Goal: Task Accomplishment & Management: Use online tool/utility

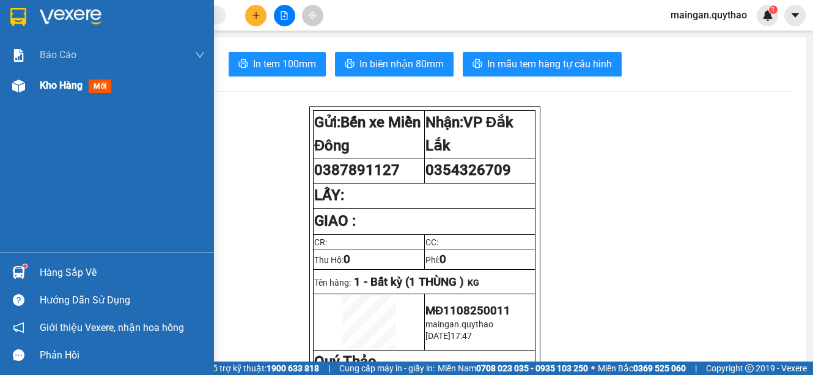
click at [71, 85] on span "Kho hàng" at bounding box center [61, 85] width 43 height 12
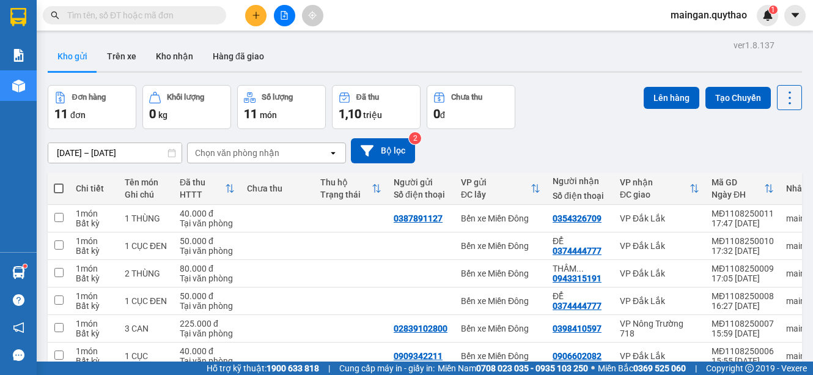
click at [89, 158] on div "ver 1.8.137 Kho gửi Trên xe Kho nhận Hàng đã giao Đơn hàng 11 đơn Khối lượng 0 …" at bounding box center [425, 294] width 764 height 515
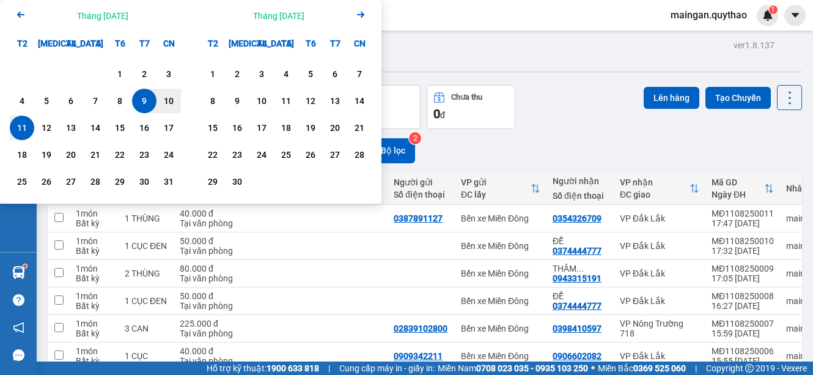
click at [19, 130] on div "11" at bounding box center [21, 127] width 17 height 15
type input "[DATE] – [DATE]"
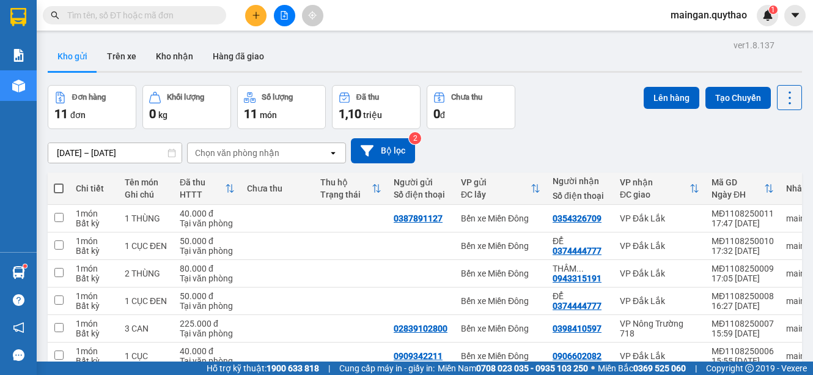
click at [57, 187] on span at bounding box center [59, 188] width 10 height 10
click at [59, 182] on input "checkbox" at bounding box center [59, 182] width 0 height 0
checkbox input "true"
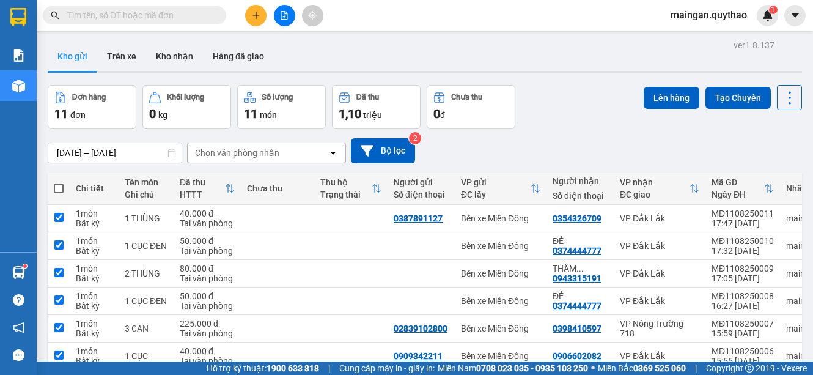
checkbox input "true"
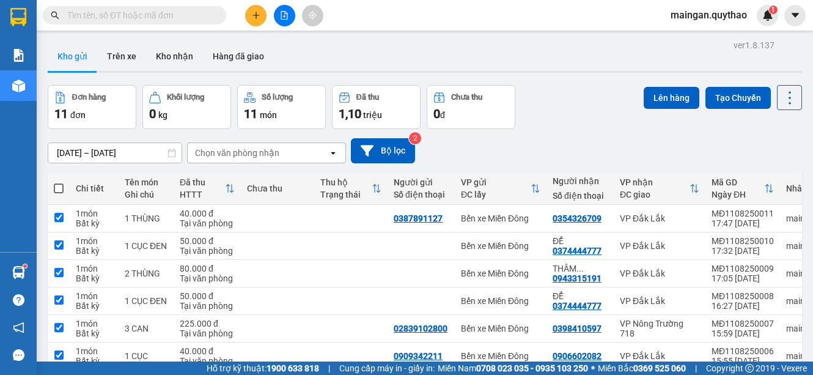
checkbox input "true"
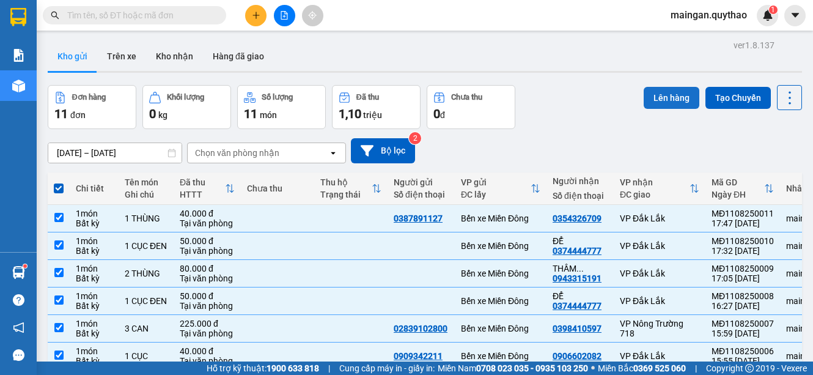
click at [647, 90] on button "Lên hàng" at bounding box center [671, 98] width 56 height 22
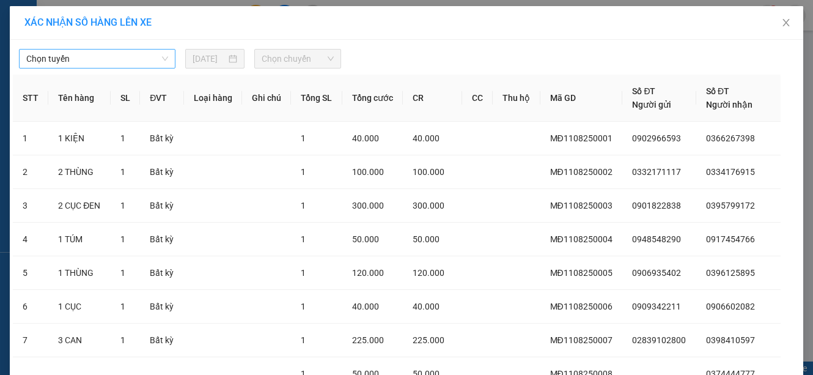
click at [76, 57] on span "Chọn tuyến" at bounding box center [97, 58] width 142 height 18
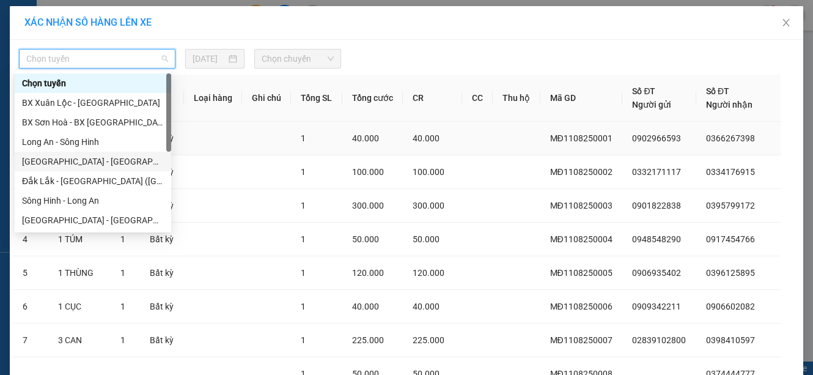
drag, startPoint x: 114, startPoint y: 163, endPoint x: 172, endPoint y: 135, distance: 64.5
click at [118, 162] on div "[GEOGRAPHIC_DATA] - [GEOGRAPHIC_DATA] ([GEOGRAPHIC_DATA] mới)" at bounding box center [93, 161] width 142 height 13
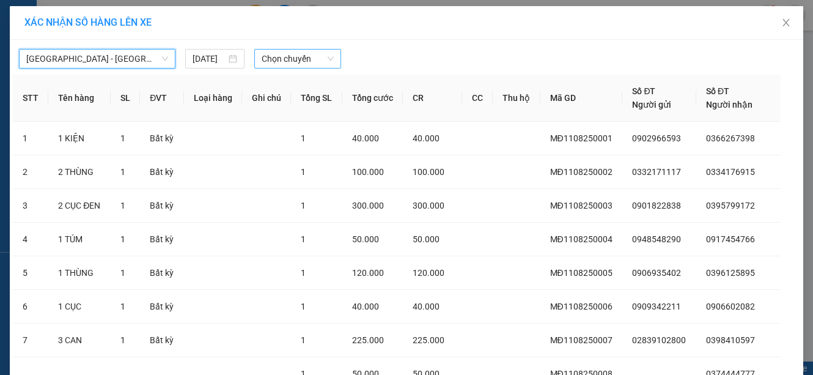
drag, startPoint x: 299, startPoint y: 62, endPoint x: 321, endPoint y: 122, distance: 64.0
click at [299, 62] on span "Chọn chuyến" at bounding box center [298, 58] width 73 height 18
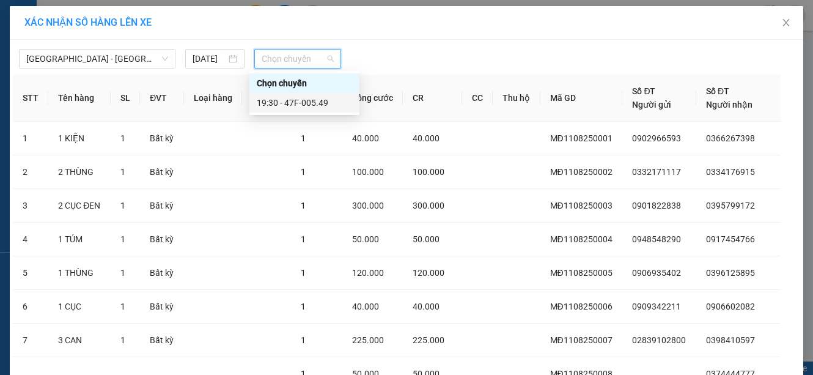
click at [334, 107] on div "19:30 - 47F-005.49" at bounding box center [304, 102] width 95 height 13
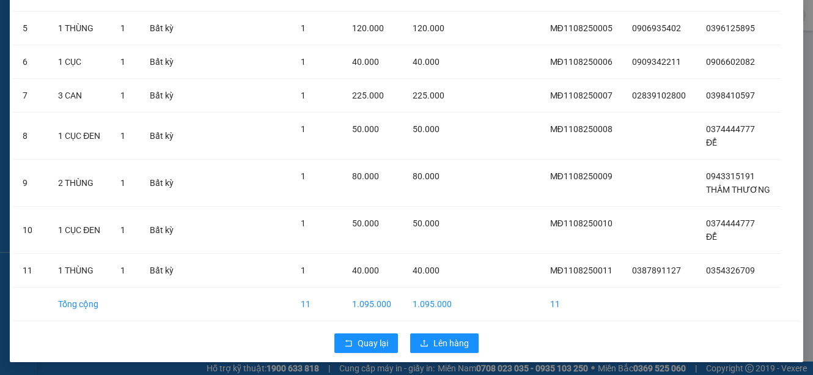
scroll to position [254, 0]
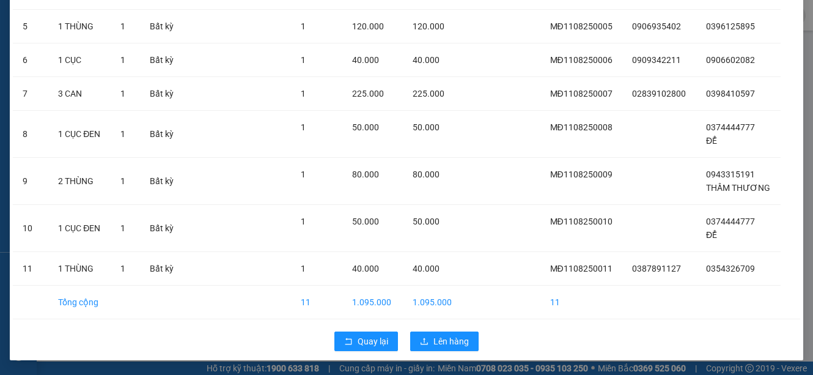
click at [462, 354] on div "Quay lại Lên hàng" at bounding box center [406, 341] width 787 height 32
click at [460, 347] on button "Lên hàng" at bounding box center [444, 341] width 68 height 20
click at [459, 346] on span "Lên hàng" at bounding box center [450, 340] width 35 height 13
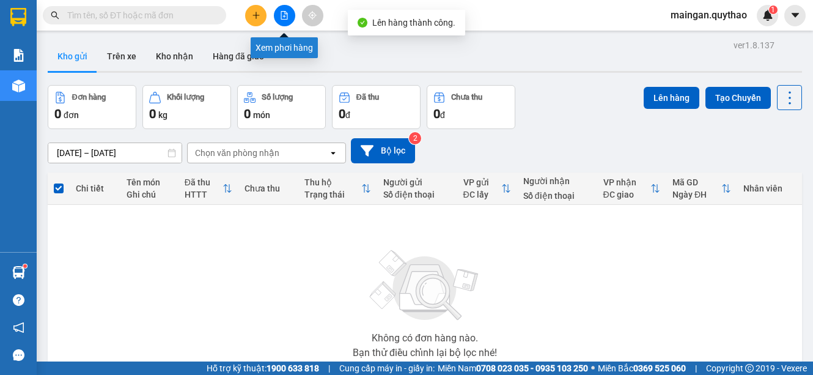
click at [288, 20] on button at bounding box center [284, 15] width 21 height 21
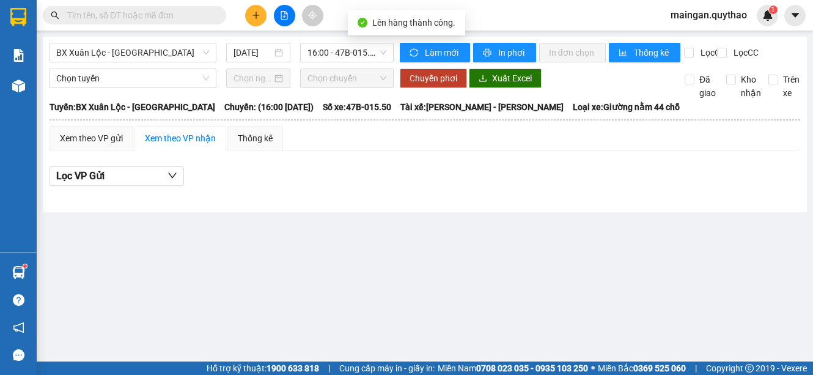
click at [158, 60] on span "BX Xuân Lộc - [GEOGRAPHIC_DATA]" at bounding box center [132, 52] width 153 height 18
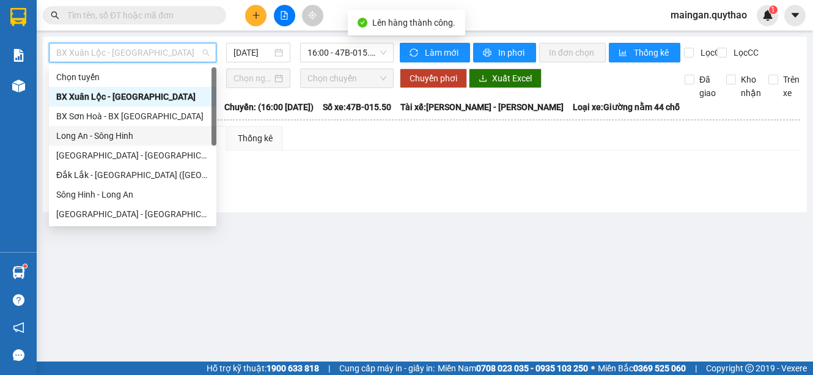
click at [132, 145] on div "Chọn tuyến BX [GEOGRAPHIC_DATA] - [GEOGRAPHIC_DATA] [GEOGRAPHIC_DATA] - BX [GEO…" at bounding box center [132, 165] width 167 height 196
click at [134, 150] on div "[GEOGRAPHIC_DATA] - [GEOGRAPHIC_DATA] ([GEOGRAPHIC_DATA] mới)" at bounding box center [132, 154] width 153 height 13
type input "[DATE]"
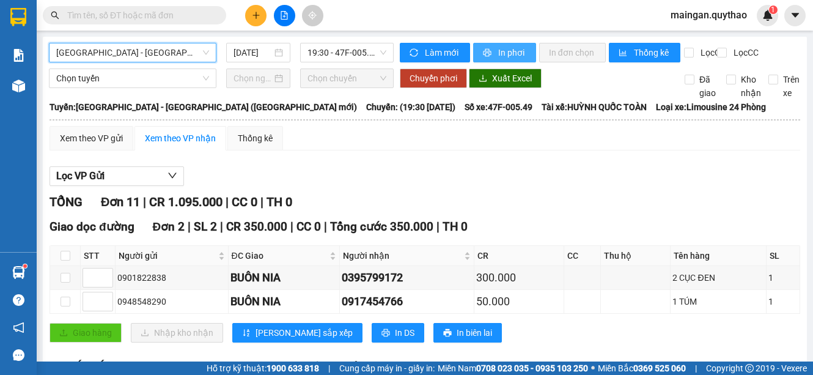
click at [491, 53] on button "In phơi" at bounding box center [504, 53] width 63 height 20
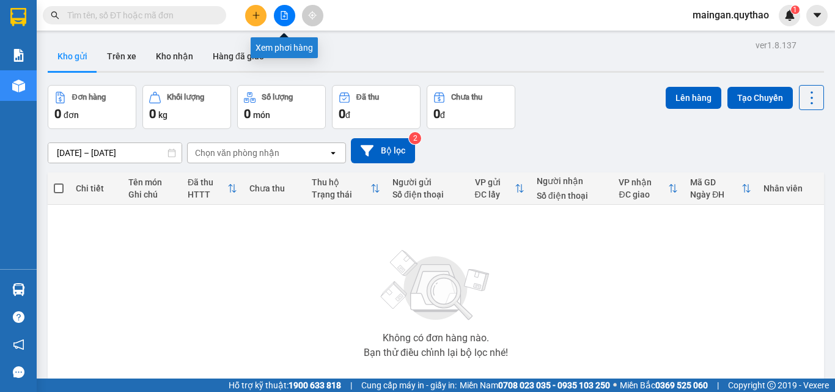
click at [286, 9] on button at bounding box center [284, 15] width 21 height 21
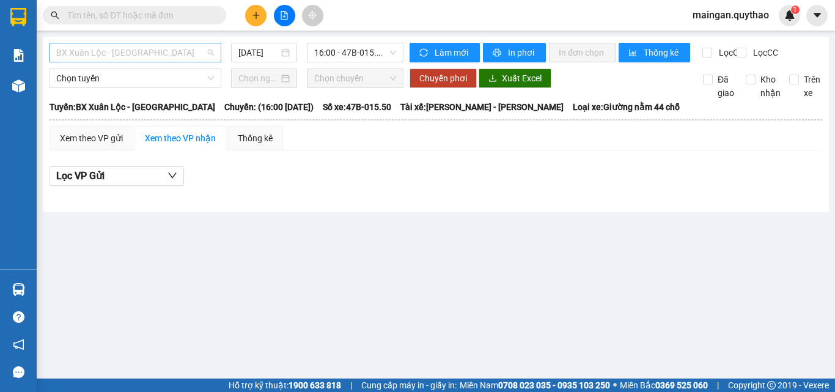
click at [153, 53] on span "BX Xuân Lộc - [GEOGRAPHIC_DATA]" at bounding box center [135, 52] width 158 height 18
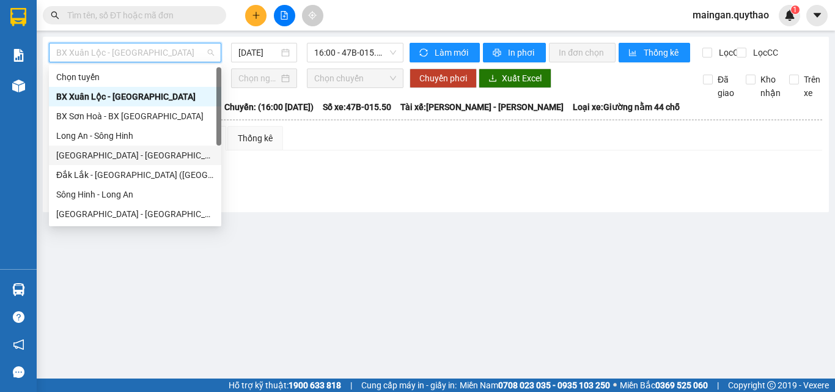
click at [147, 156] on div "[GEOGRAPHIC_DATA] - [GEOGRAPHIC_DATA] ([GEOGRAPHIC_DATA] mới)" at bounding box center [135, 154] width 158 height 13
type input "[DATE]"
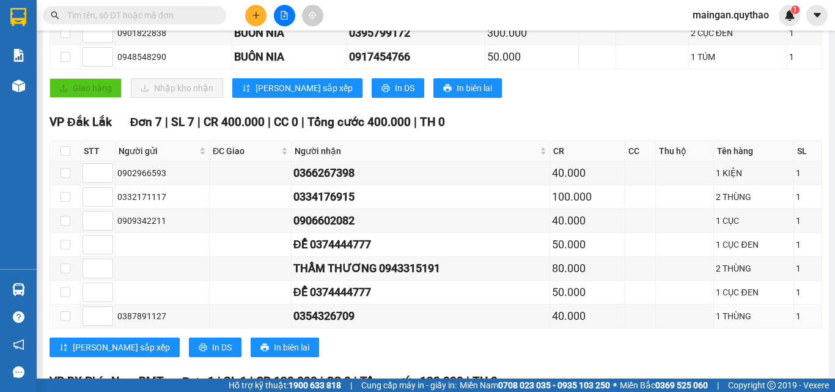
scroll to position [306, 0]
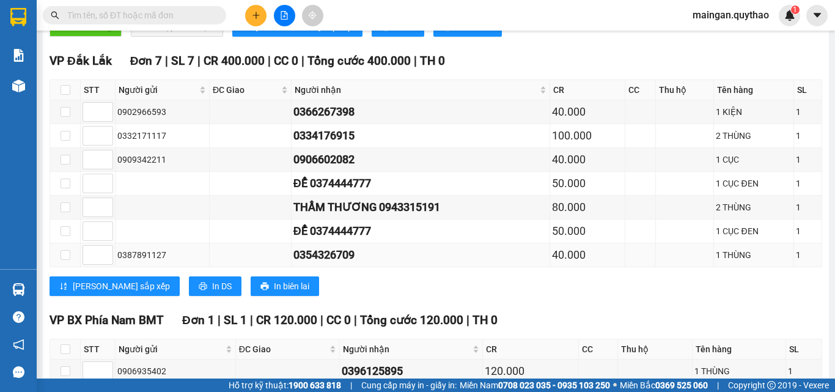
click at [56, 263] on td at bounding box center [65, 255] width 31 height 24
click at [56, 253] on tbody "0902966593 0366267398 40.000 1 KIỆN 1 0332171117 0334176915 100.000 2 THÙNG 1 0…" at bounding box center [436, 183] width 772 height 167
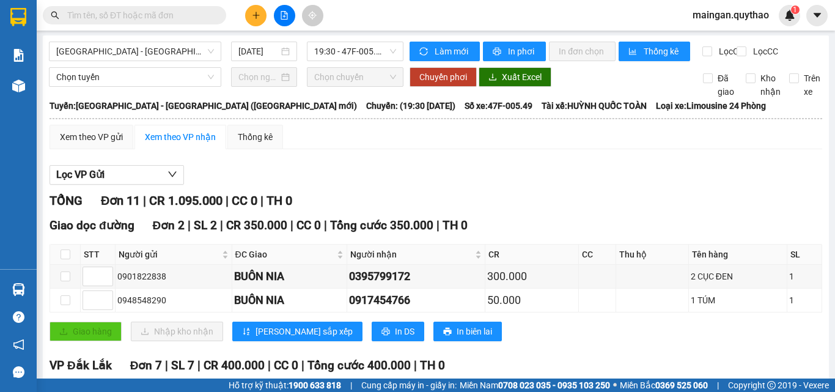
scroll to position [0, 0]
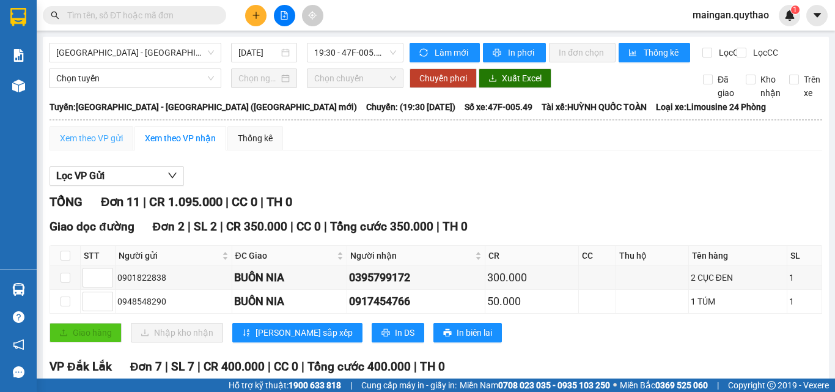
click at [91, 141] on div "Xem theo VP gửi" at bounding box center [91, 138] width 84 height 24
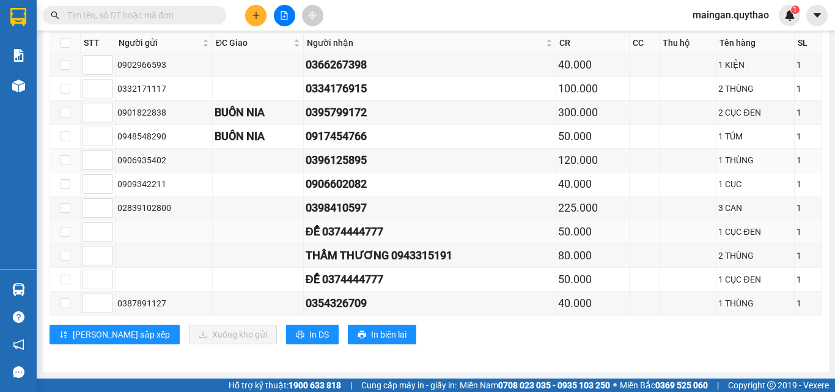
scroll to position [223, 0]
click at [58, 305] on td at bounding box center [65, 303] width 31 height 24
click at [48, 302] on div "Sài Gòn - Đắk Lắk (BXMĐ mới) 11/08/2025 19:30 - 47F-005.49 Làm mới In phơi In đ…" at bounding box center [436, 98] width 786 height 548
click at [52, 301] on td at bounding box center [65, 303] width 31 height 24
click at [63, 302] on input "checkbox" at bounding box center [65, 303] width 10 height 10
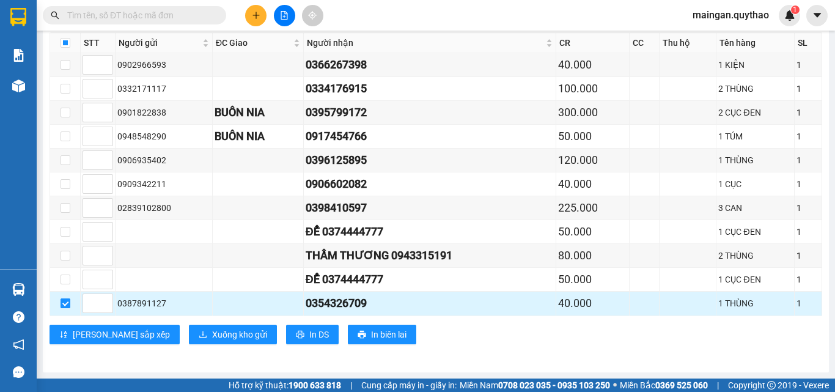
click at [69, 306] on input "checkbox" at bounding box center [65, 303] width 10 height 10
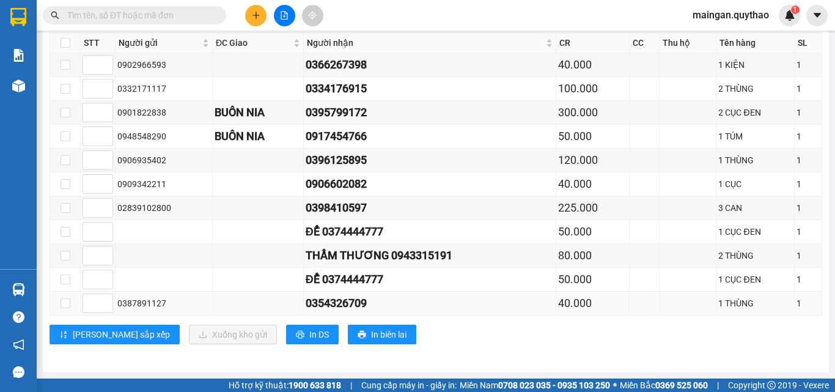
click at [70, 302] on td at bounding box center [65, 303] width 31 height 24
click at [64, 309] on label at bounding box center [65, 302] width 10 height 13
click at [64, 308] on input "checkbox" at bounding box center [65, 303] width 10 height 10
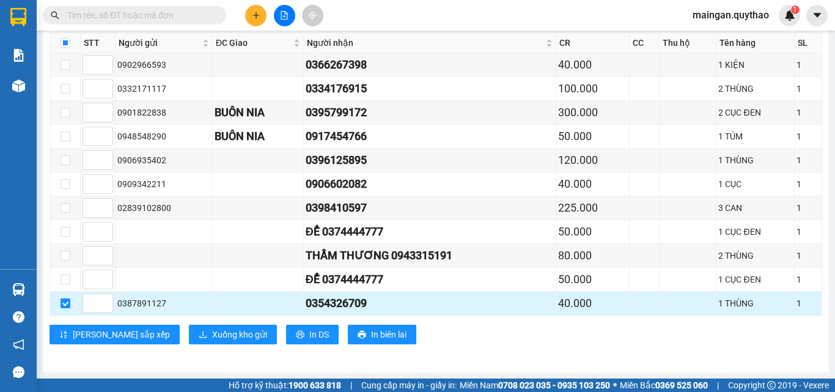
click at [64, 309] on label at bounding box center [65, 302] width 10 height 13
click at [64, 308] on input "checkbox" at bounding box center [65, 303] width 10 height 10
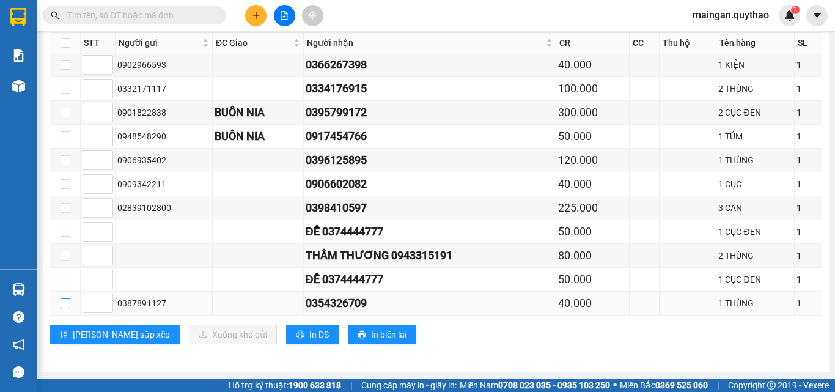
click at [64, 309] on label at bounding box center [65, 302] width 10 height 13
click at [64, 308] on input "checkbox" at bounding box center [65, 303] width 10 height 10
checkbox input "true"
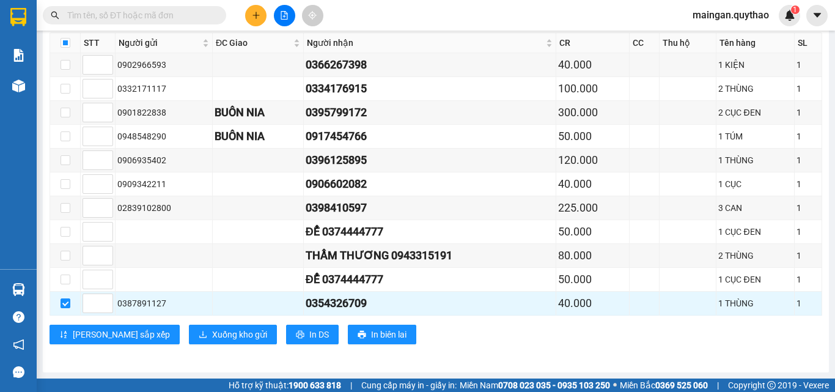
drag, startPoint x: 174, startPoint y: 317, endPoint x: 177, endPoint y: 327, distance: 11.0
click at [174, 317] on div "Bến xe Miền Đông Đơn 11 | SL 11 | CR 1.095.000 | CC 0 | Tổng cước 1.095.000 | T…" at bounding box center [435, 179] width 772 height 348
click at [212, 332] on span "Xuống kho gửi" at bounding box center [239, 334] width 55 height 13
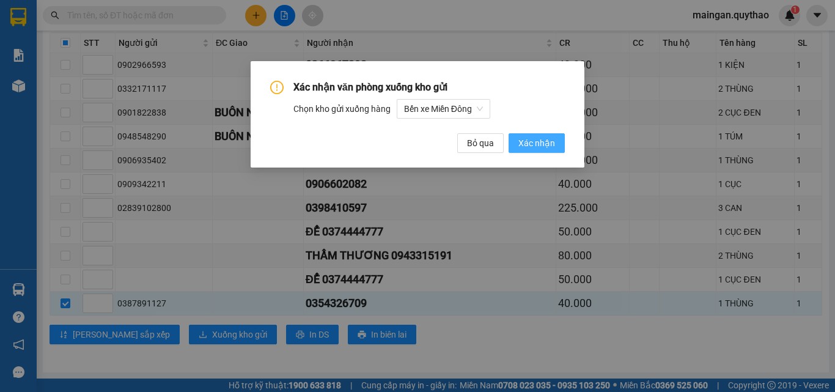
click at [544, 150] on button "Xác nhận" at bounding box center [536, 143] width 56 height 20
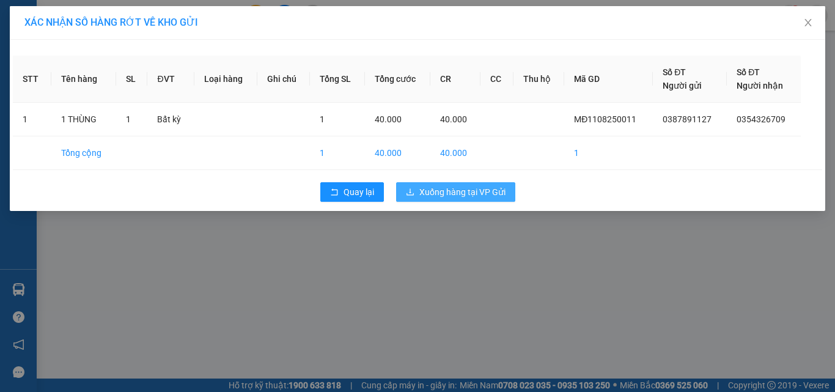
click at [494, 197] on span "Xuống hàng tại VP Gửi" at bounding box center [462, 191] width 86 height 13
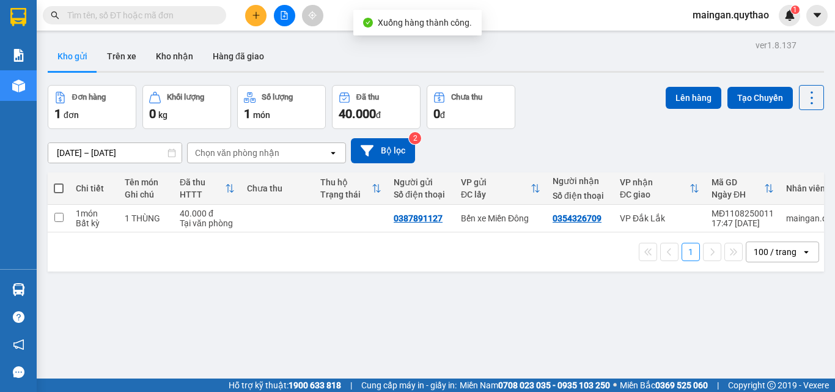
drag, startPoint x: 277, startPoint y: 25, endPoint x: 280, endPoint y: 12, distance: 13.8
click at [278, 19] on div at bounding box center [284, 15] width 92 height 21
click at [280, 13] on icon "file-add" at bounding box center [284, 15] width 9 height 9
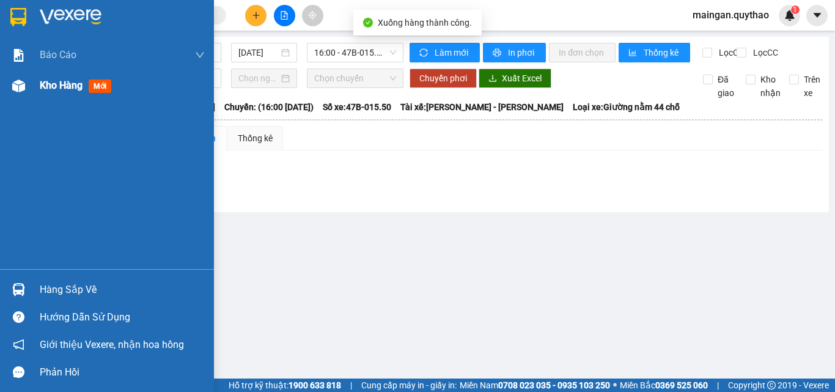
click at [27, 98] on div "Kho hàng mới" at bounding box center [107, 85] width 214 height 31
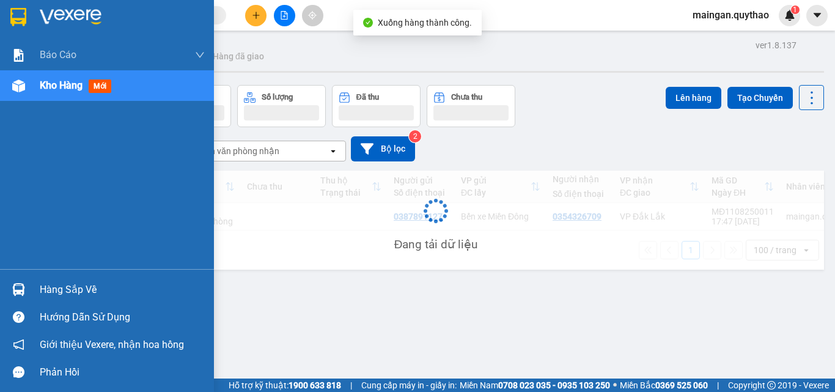
drag, startPoint x: 45, startPoint y: 91, endPoint x: 139, endPoint y: 94, distance: 94.2
click at [48, 92] on div "Kho hàng mới" at bounding box center [78, 85] width 76 height 15
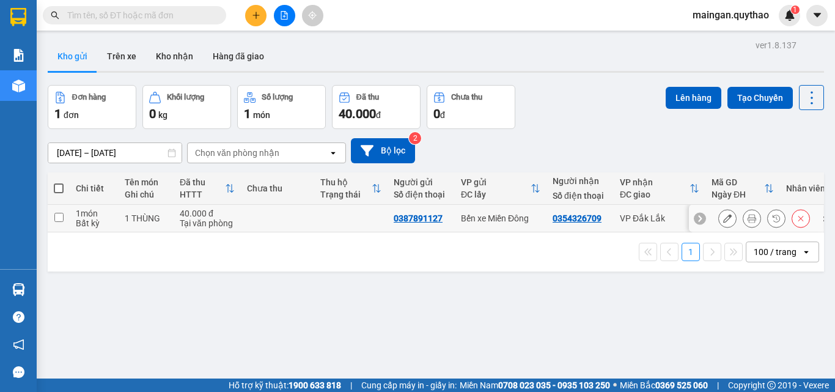
click at [744, 212] on button at bounding box center [751, 218] width 17 height 21
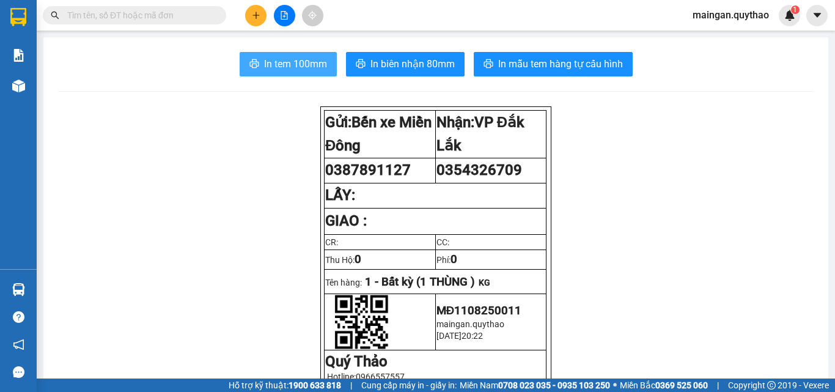
click at [274, 69] on span "In tem 100mm" at bounding box center [295, 63] width 63 height 15
